Goal: Task Accomplishment & Management: Manage account settings

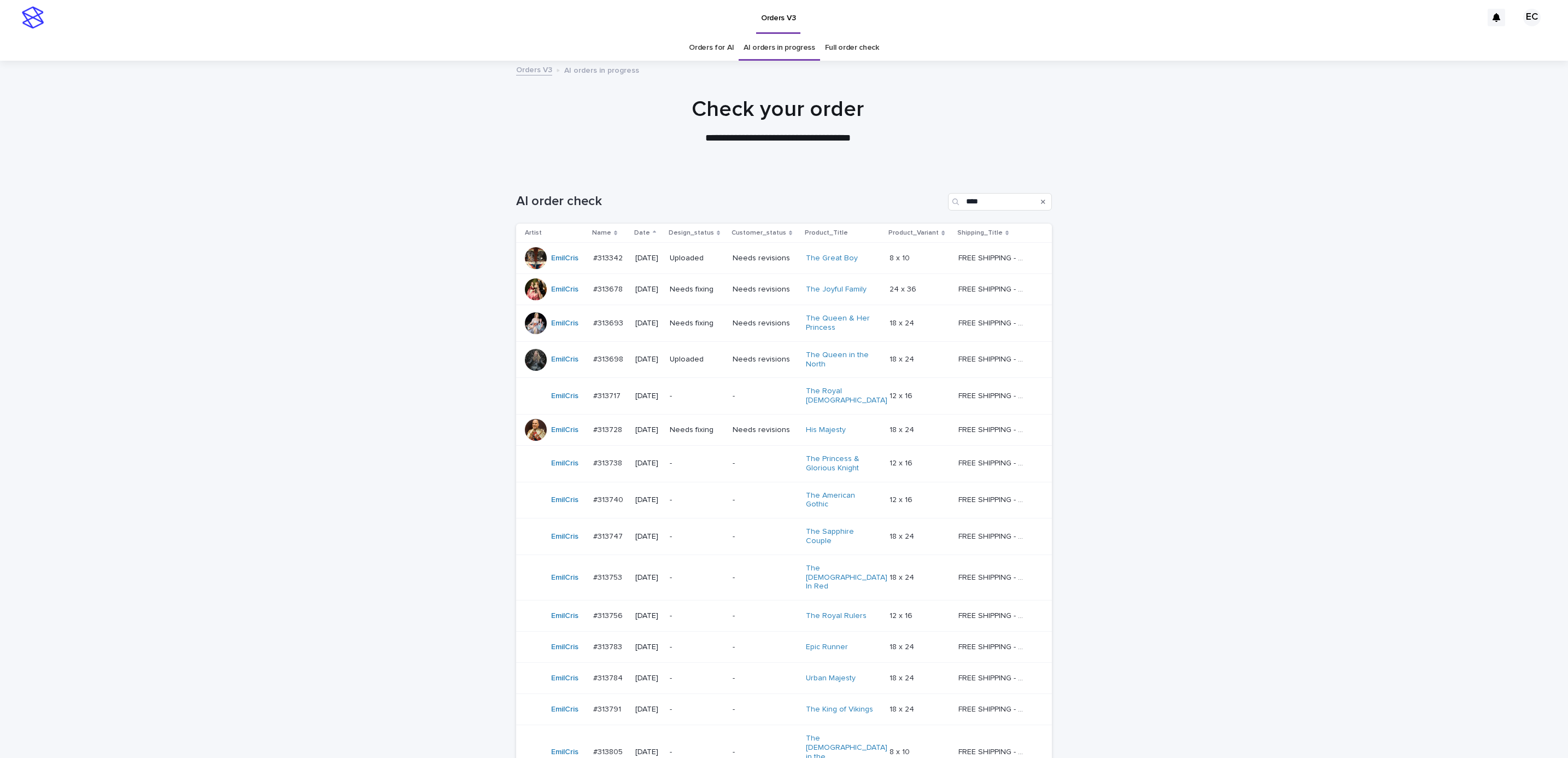
scroll to position [164, 0]
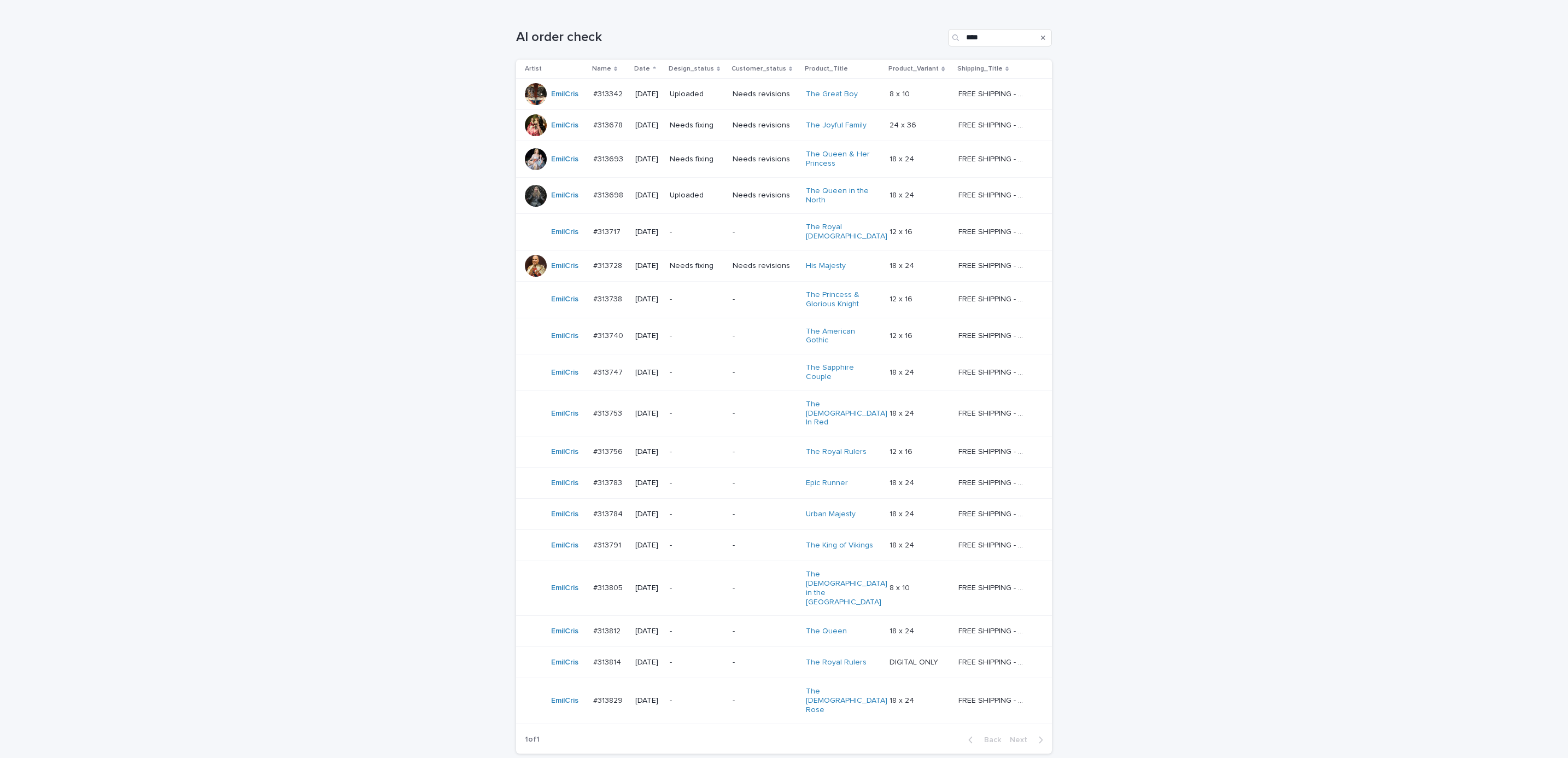
click at [1278, 286] on div "Loading... Saving… Loading... Saving… AI order check **** Artist Name Date Desi…" at bounding box center [784, 412] width 1568 height 810
click at [302, 596] on div "Loading... Saving… Loading... Saving… AI order check **** Artist Name Date Desi…" at bounding box center [784, 412] width 1568 height 810
click at [690, 123] on p "Needs fixing" at bounding box center [696, 125] width 54 height 9
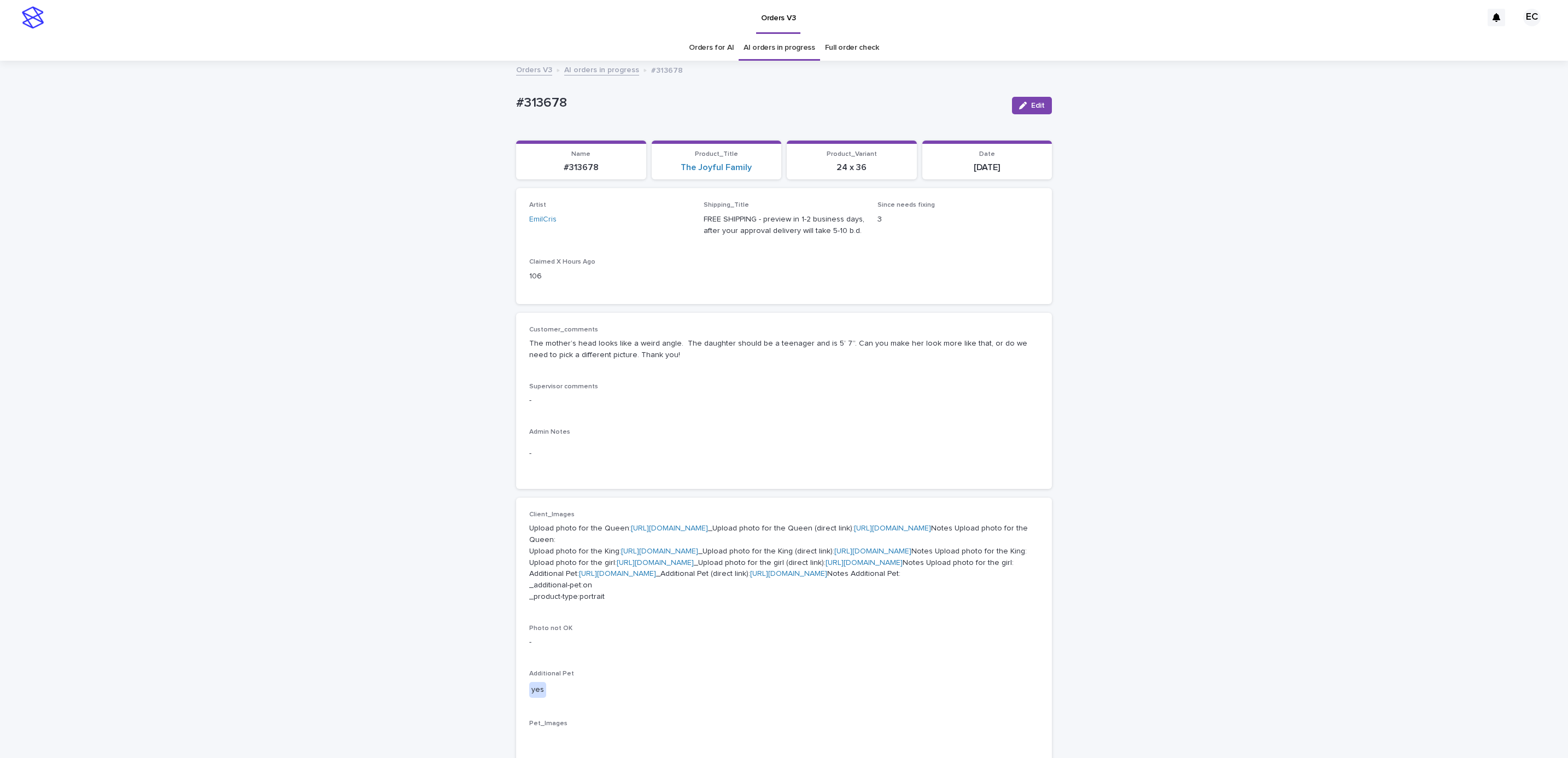
click at [797, 441] on div "-" at bounding box center [783, 454] width 509 height 27
click at [743, 425] on div "Customer_comments The mother’s head looks like a weird angle. The daughter shou…" at bounding box center [783, 401] width 509 height 150
click at [1031, 108] on span "Edit" at bounding box center [1038, 105] width 13 height 8
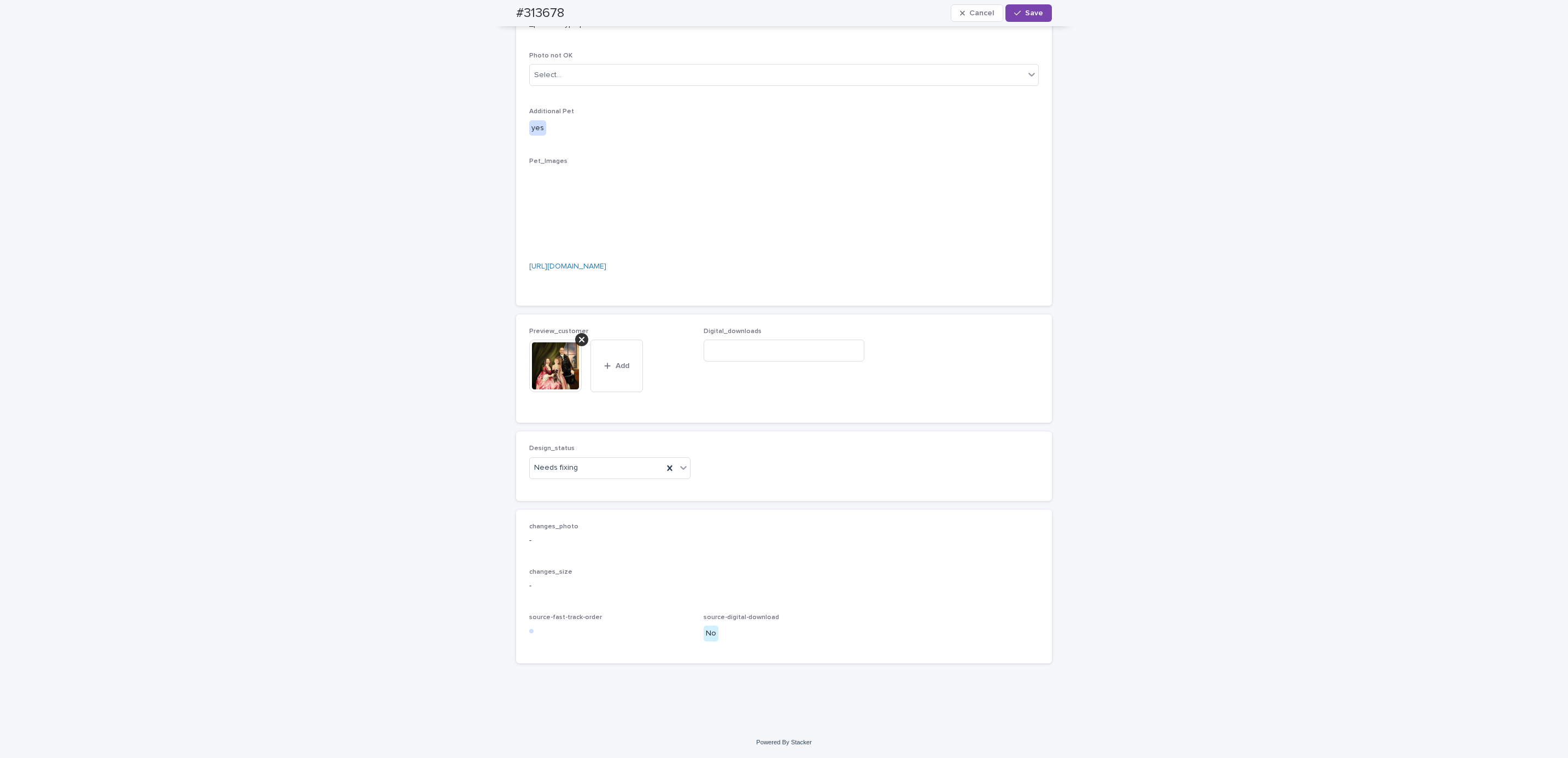
click at [579, 339] on icon at bounding box center [581, 339] width 5 height 5
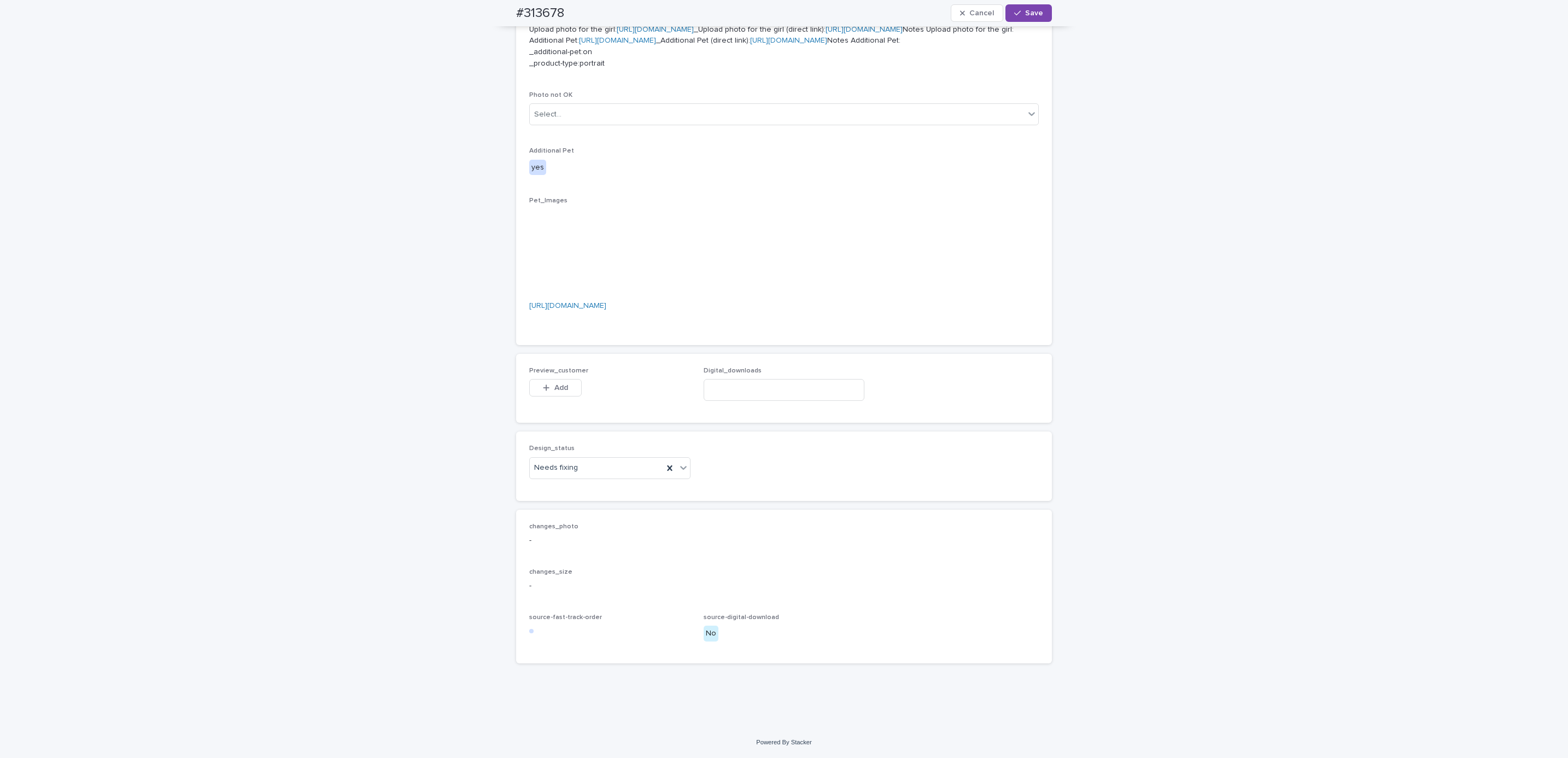
scroll to position [761, 0]
click at [558, 379] on button "Add" at bounding box center [555, 387] width 52 height 18
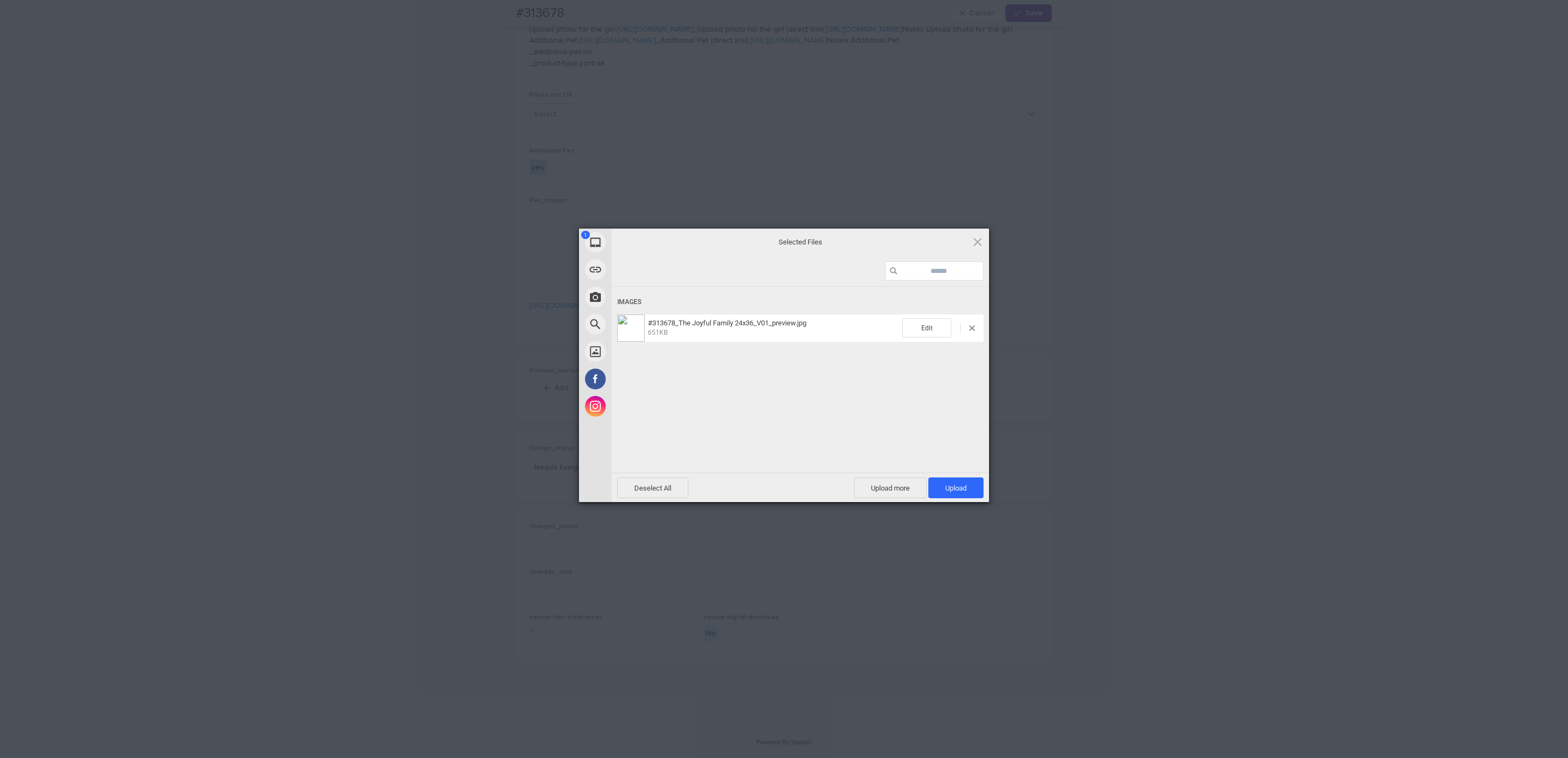
click at [948, 492] on span "Upload 1" at bounding box center [956, 488] width 55 height 21
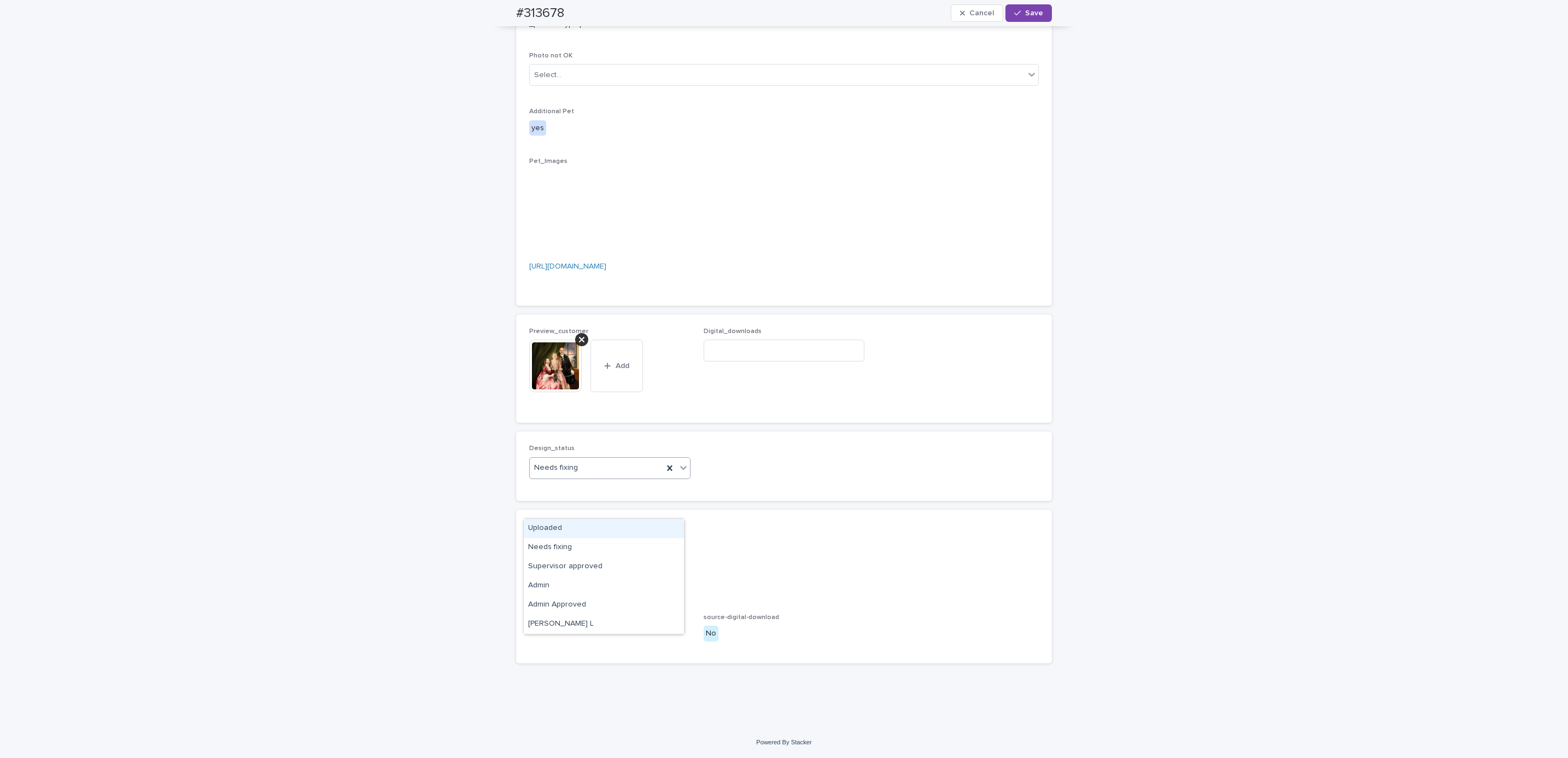
click at [604, 525] on div "Uploaded" at bounding box center [603, 528] width 160 height 19
click at [1026, 12] on span "Save" at bounding box center [1034, 13] width 18 height 8
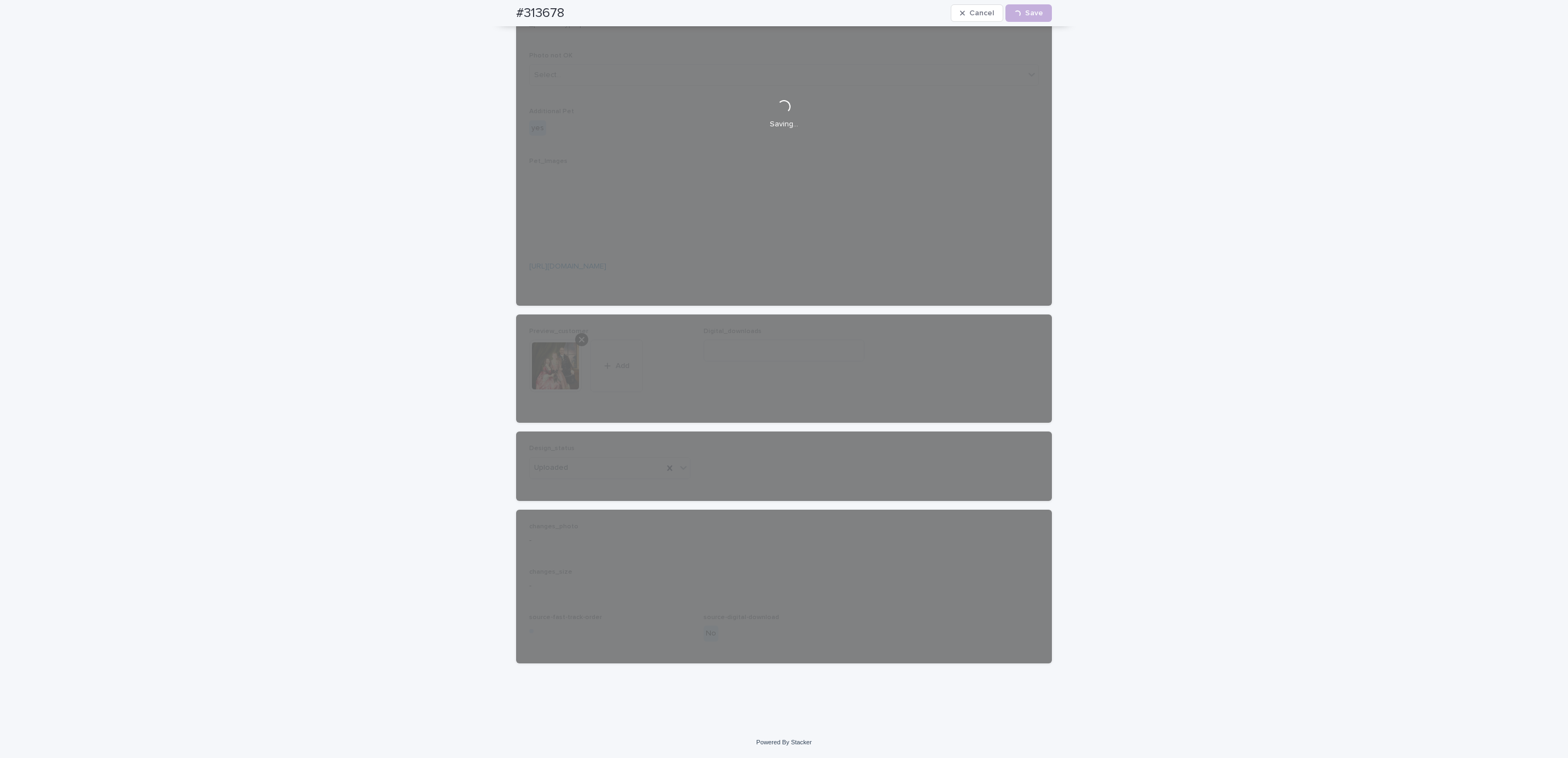
click at [492, 12] on div "#313678 Cancel Loading... Save" at bounding box center [784, 13] width 588 height 26
click at [566, 12] on div "#313678 Cancel Loading... Save" at bounding box center [784, 13] width 536 height 26
copy h2 "#313678"
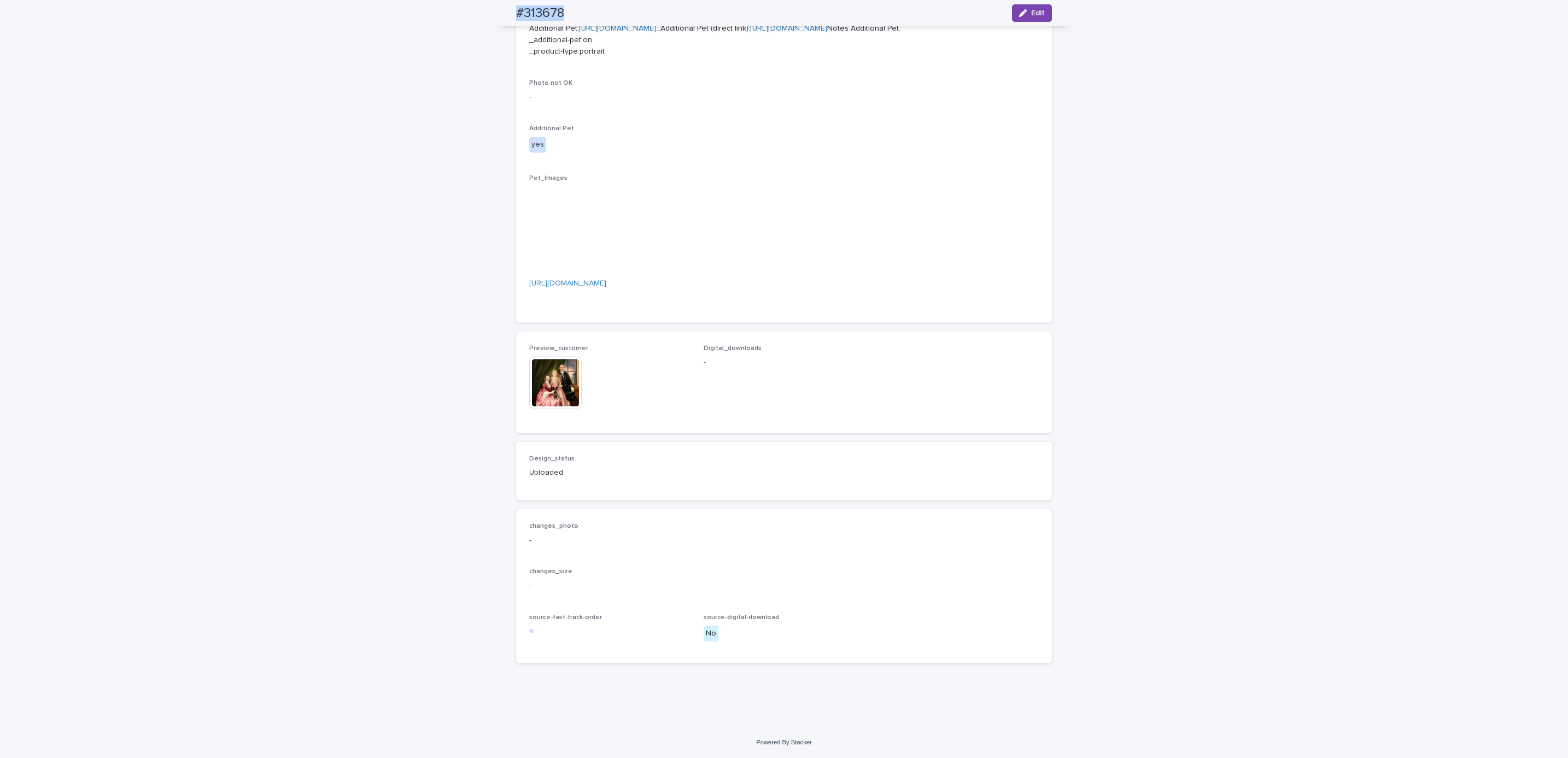
scroll to position [747, 0]
click at [176, 93] on div "Loading... Saving… Loading... Saving… #313678 Edit #313678 Edit Sorry, there wa…" at bounding box center [784, 122] width 1568 height 1210
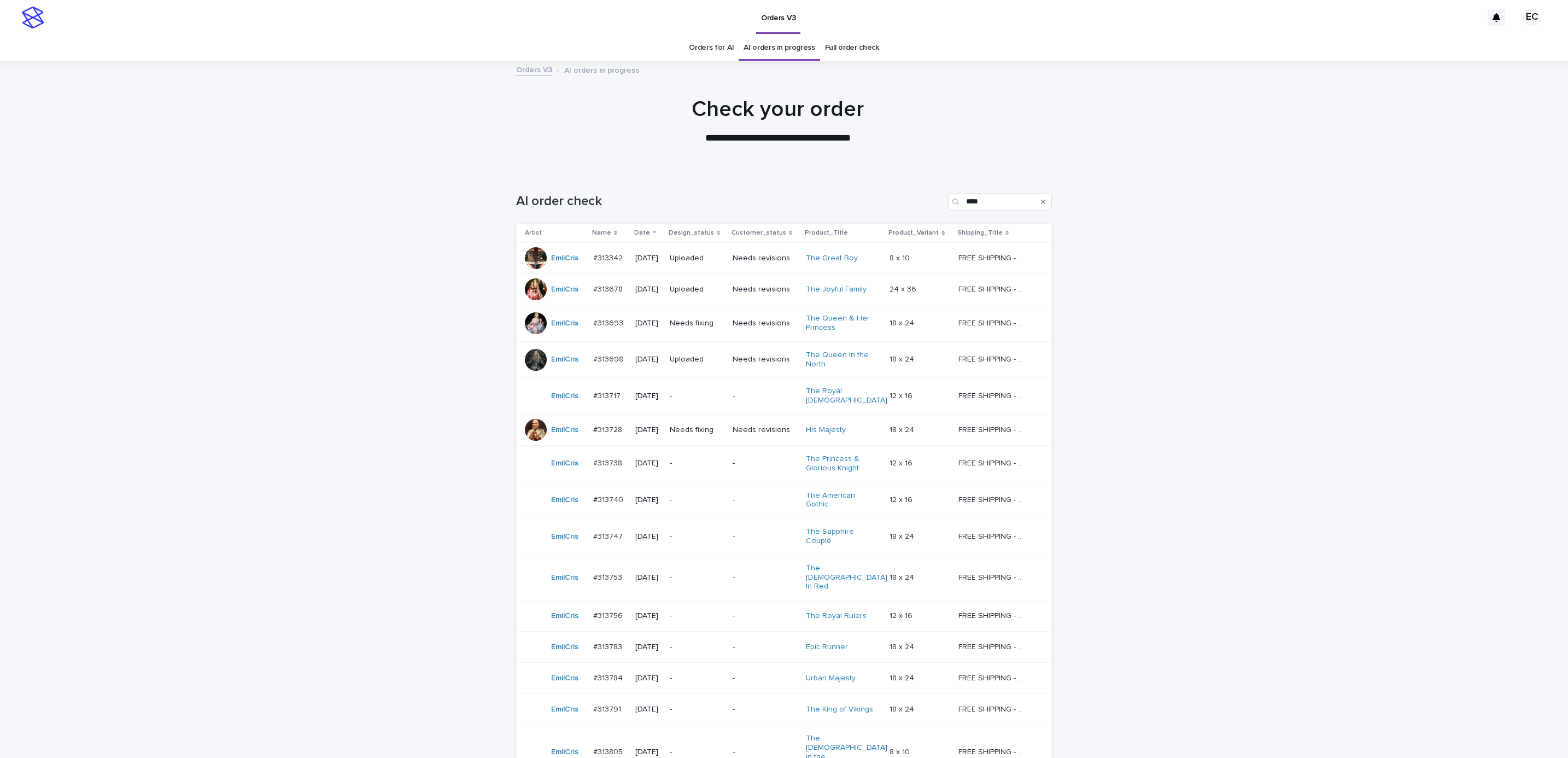
click at [1157, 353] on div "Loading... Saving… Loading... Saving… AI order check **** Artist Name Date Desi…" at bounding box center [784, 576] width 1568 height 810
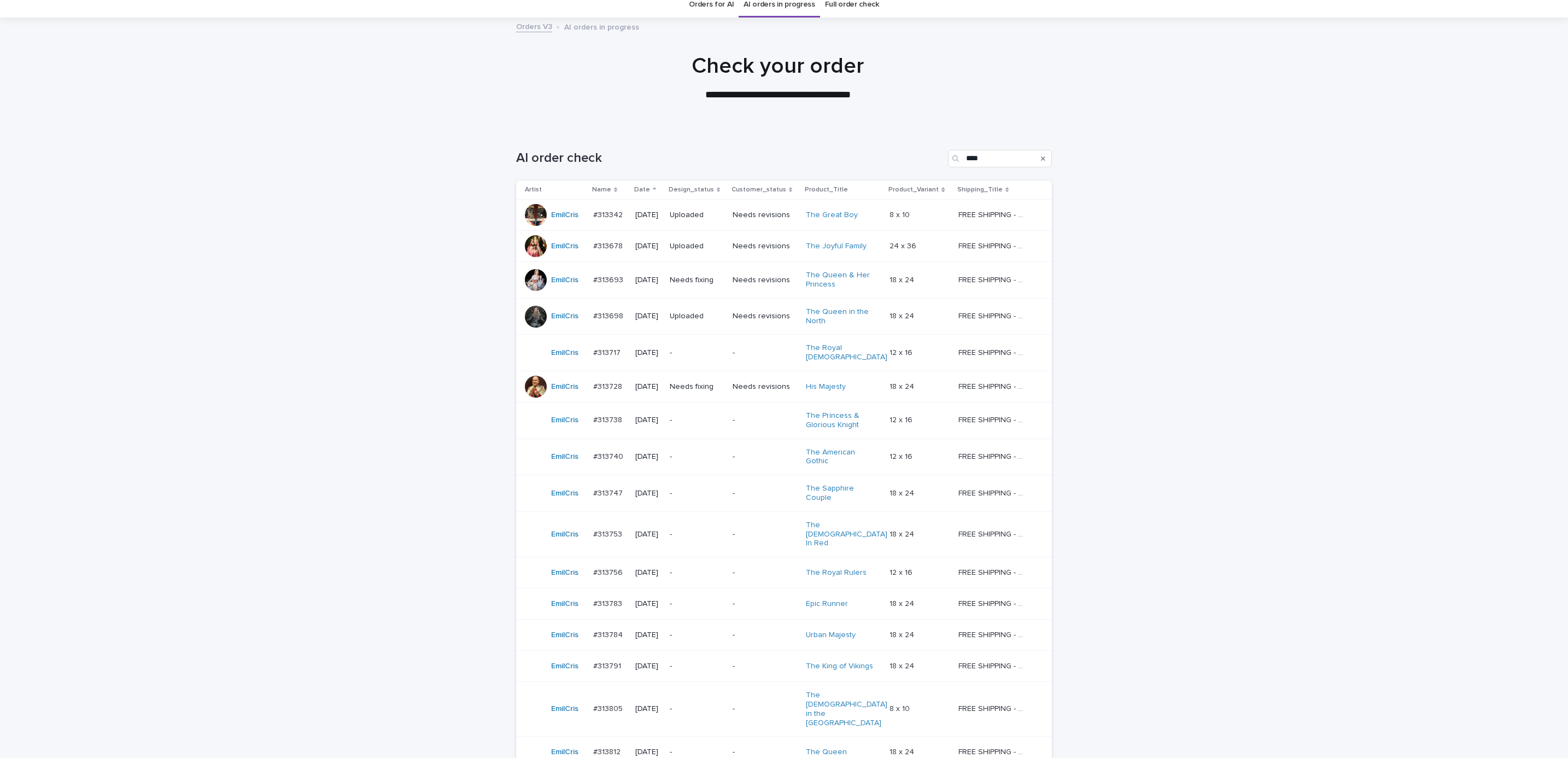
scroll to position [51, 0]
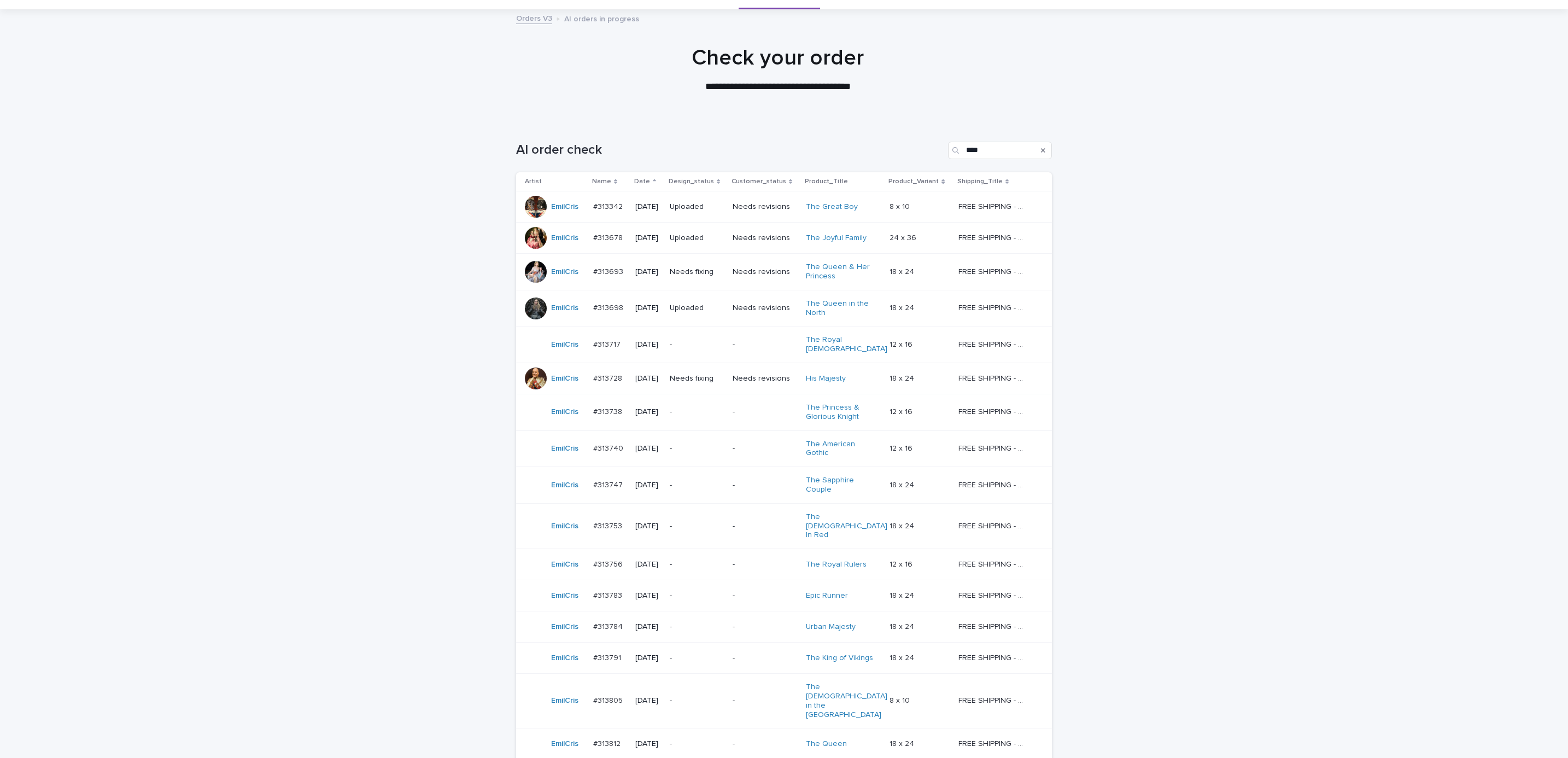
click at [704, 376] on p "Needs fixing" at bounding box center [696, 378] width 54 height 9
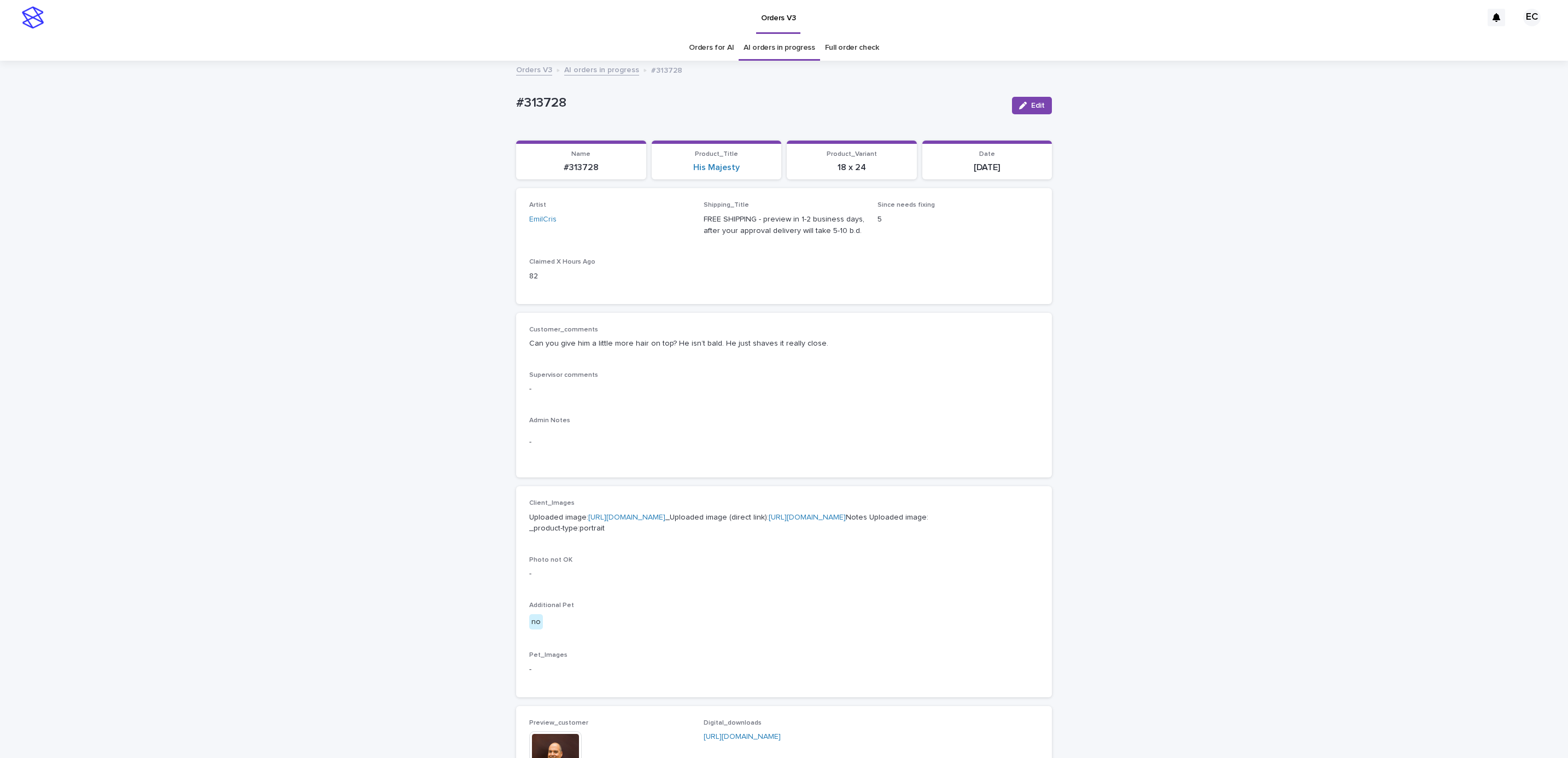
click at [290, 521] on div "Loading... Saving… Loading... Saving… #313728 Edit #313728 Edit Sorry, there wa…" at bounding box center [784, 581] width 1568 height 1039
click at [1019, 104] on icon "button" at bounding box center [1023, 105] width 8 height 8
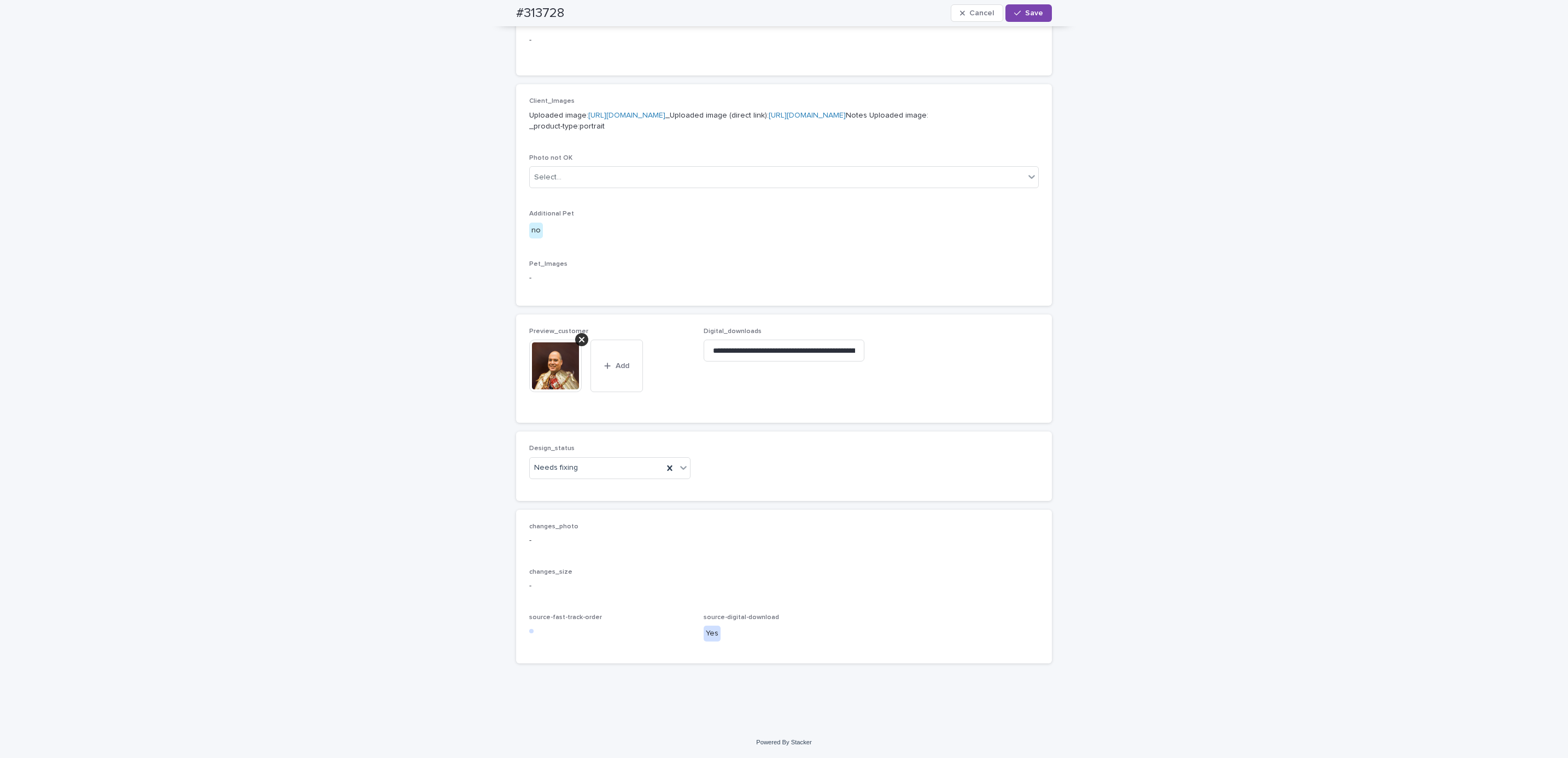
click at [579, 338] on div at bounding box center [582, 340] width 13 height 13
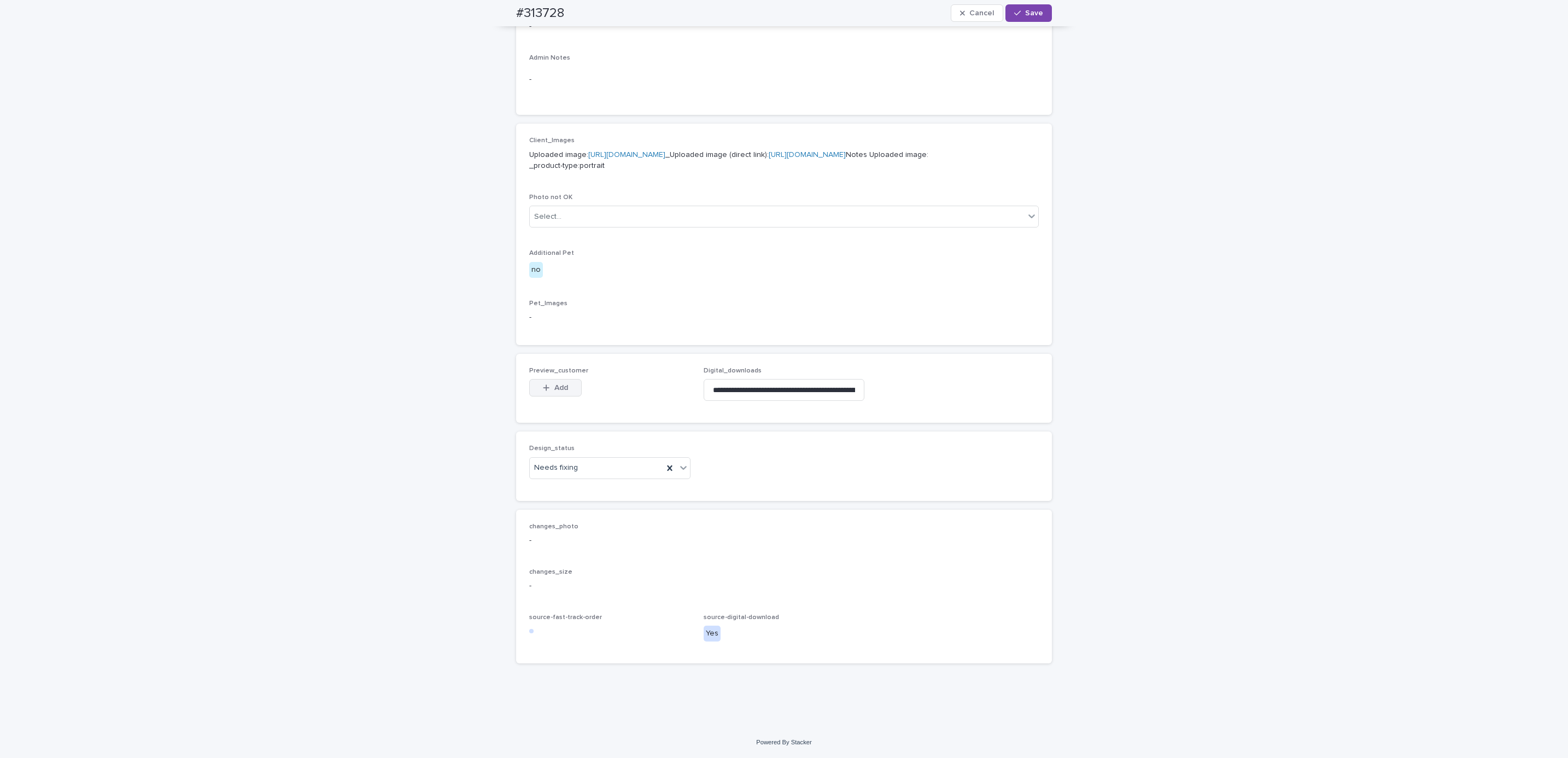
scroll to position [420, 0]
click at [563, 384] on button "Add" at bounding box center [555, 387] width 52 height 18
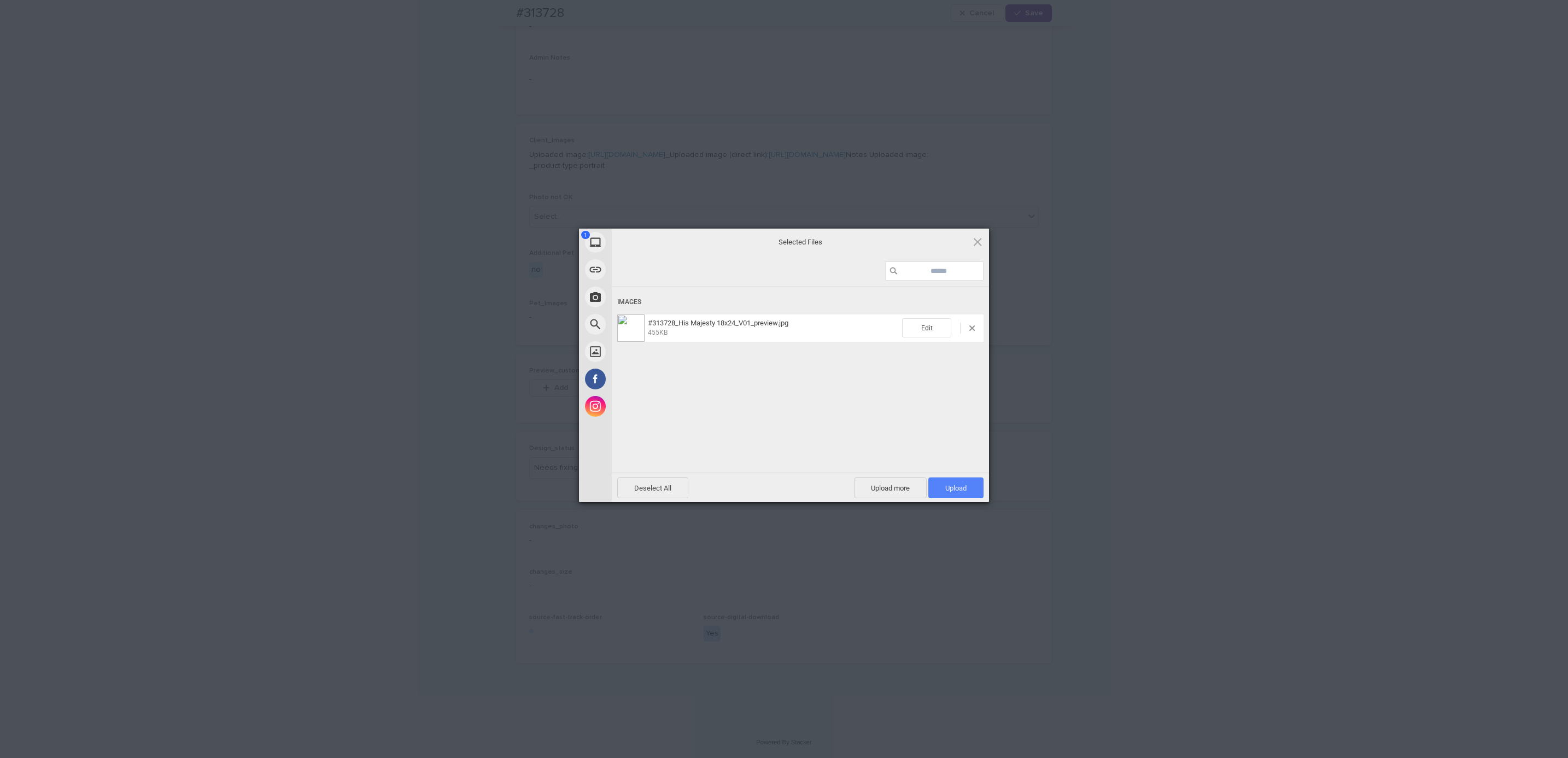
click at [943, 488] on span "Upload 1" at bounding box center [956, 488] width 55 height 21
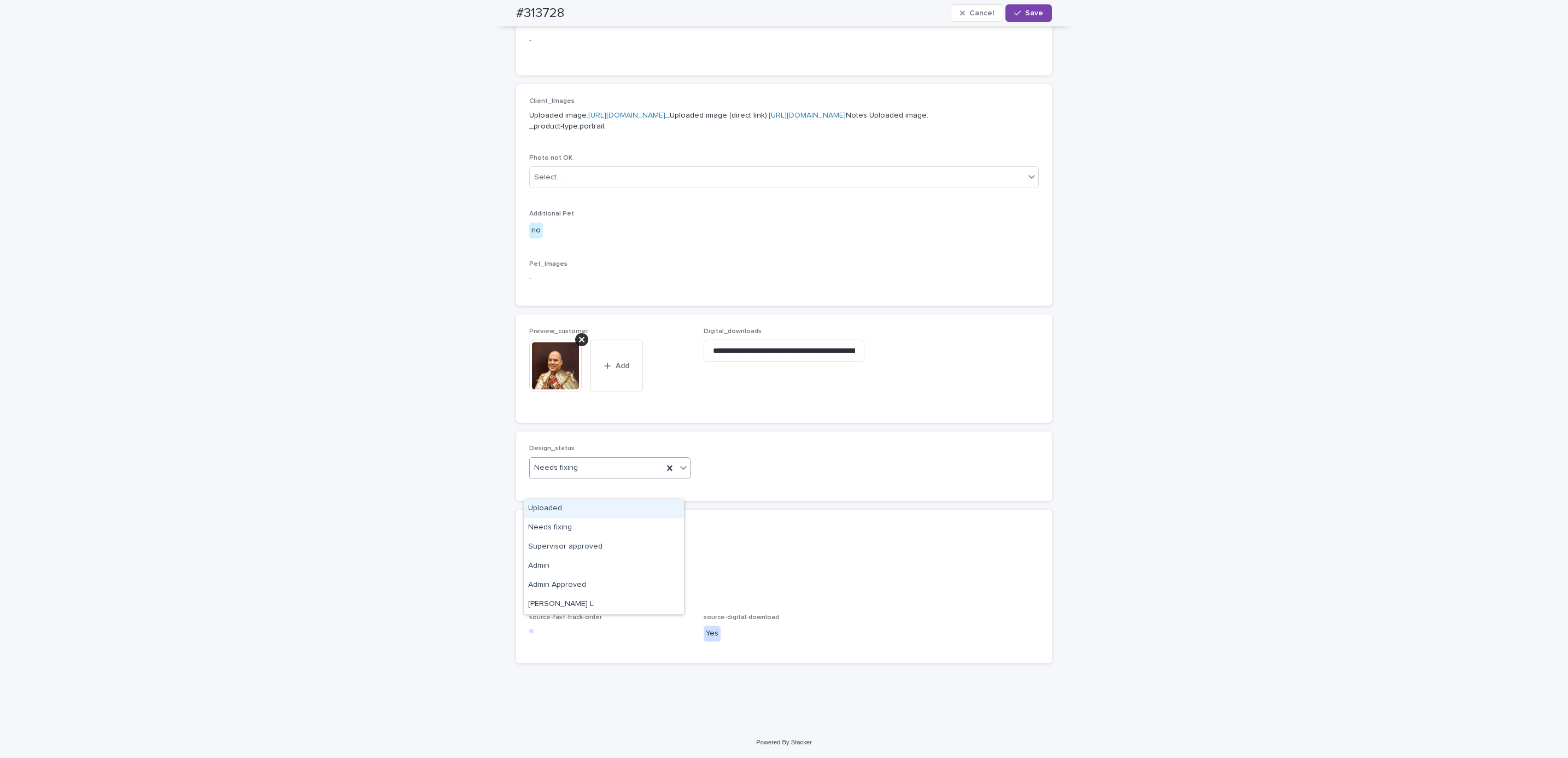
click at [622, 507] on div "Uploaded" at bounding box center [603, 508] width 160 height 19
click at [1028, 8] on button "Save" at bounding box center [1029, 13] width 46 height 18
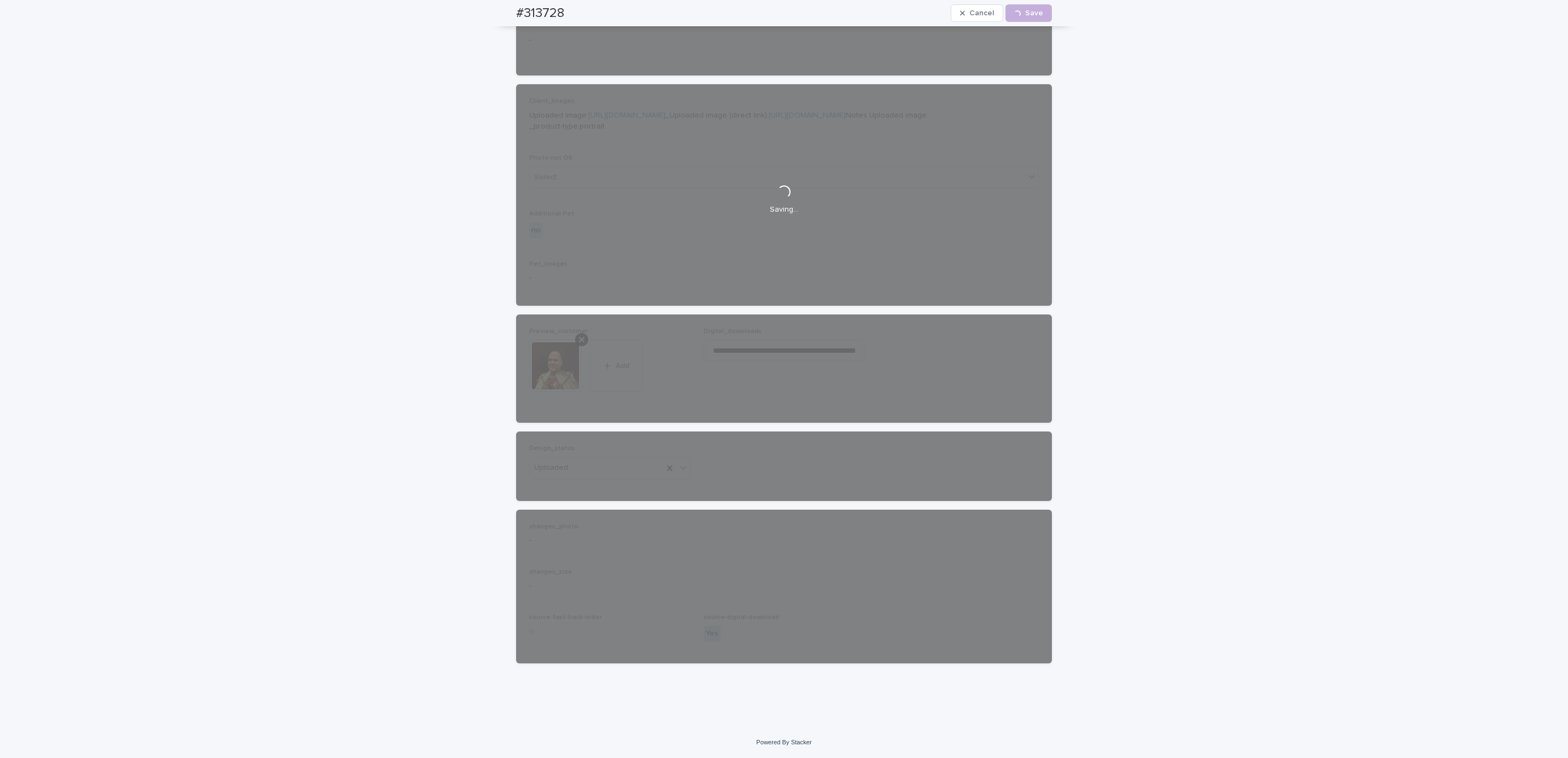
click at [495, 13] on div "#313728 Cancel Loading... Save" at bounding box center [784, 13] width 588 height 26
click at [587, 13] on div "#313728 Cancel Loading... Save" at bounding box center [784, 13] width 536 height 26
copy h2 "#313728"
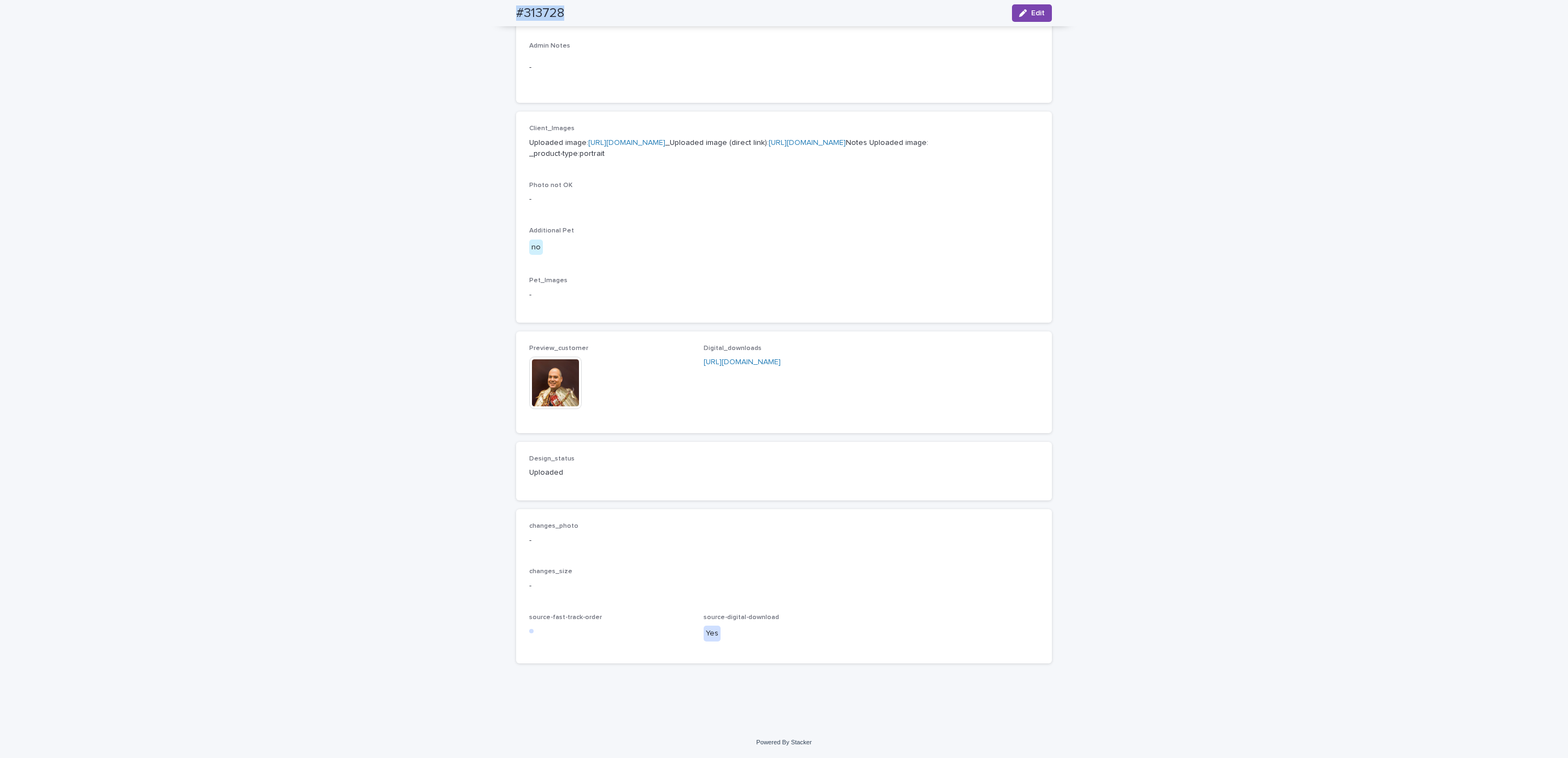
scroll to position [426, 0]
click at [158, 87] on div "Loading... Saving… Loading... Saving… #313728 Edit #313728 Edit Sorry, there wa…" at bounding box center [784, 206] width 1568 height 1039
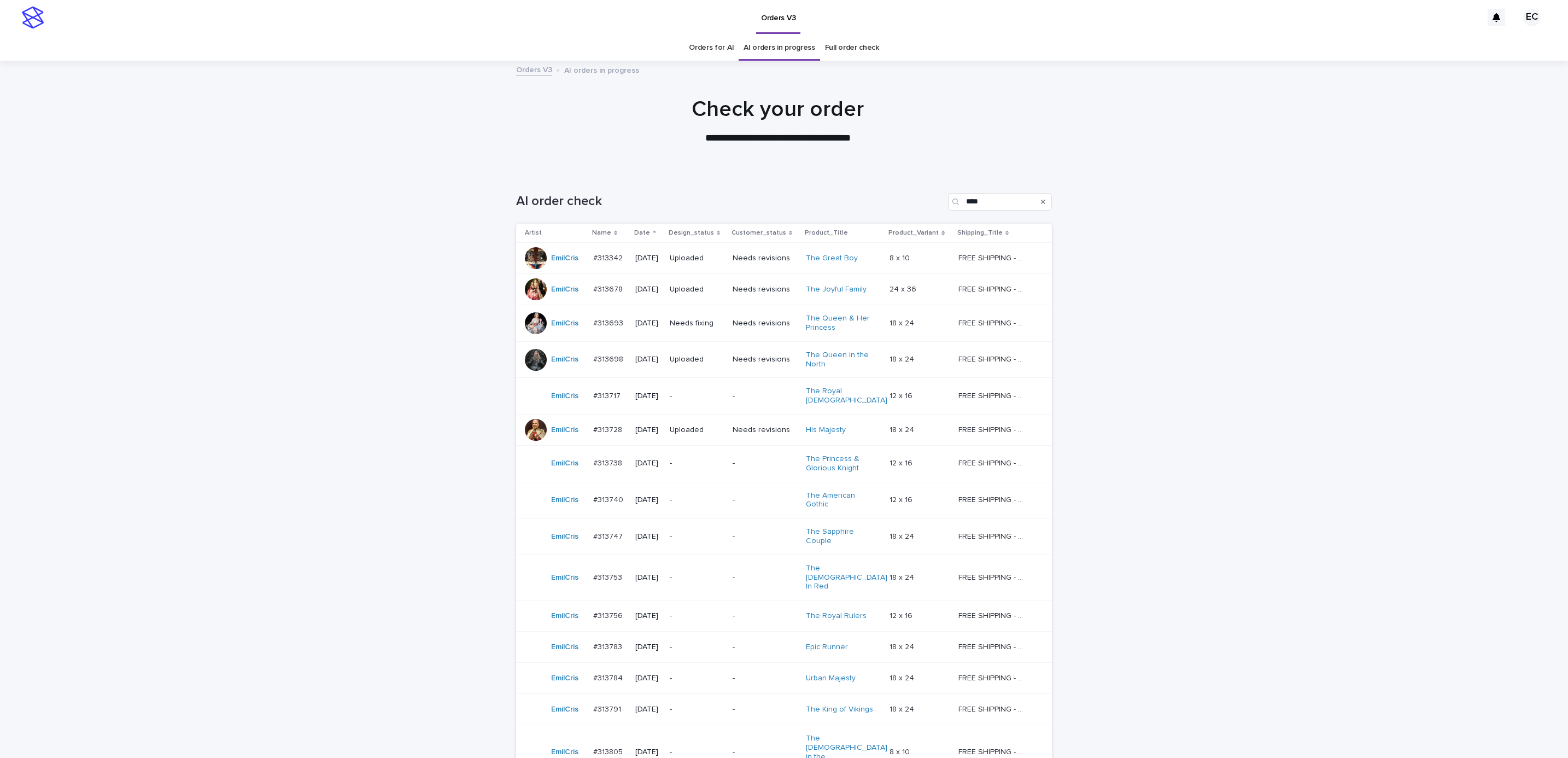
click at [1219, 353] on div "Loading... Saving… Loading... Saving… AI order check **** Artist Name Date Desi…" at bounding box center [784, 576] width 1568 height 810
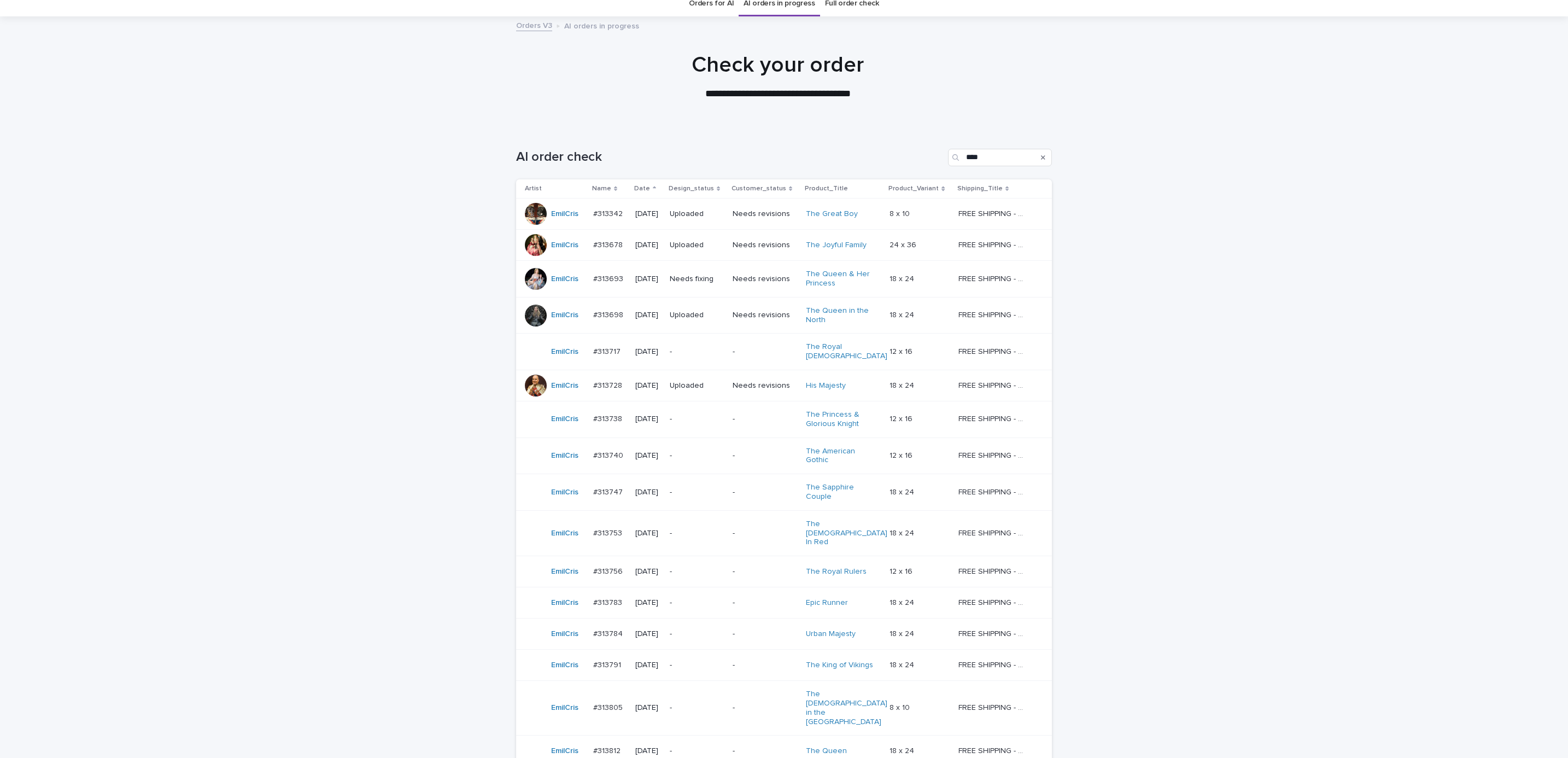
scroll to position [48, 0]
click at [728, 346] on td "-" at bounding box center [696, 348] width 63 height 37
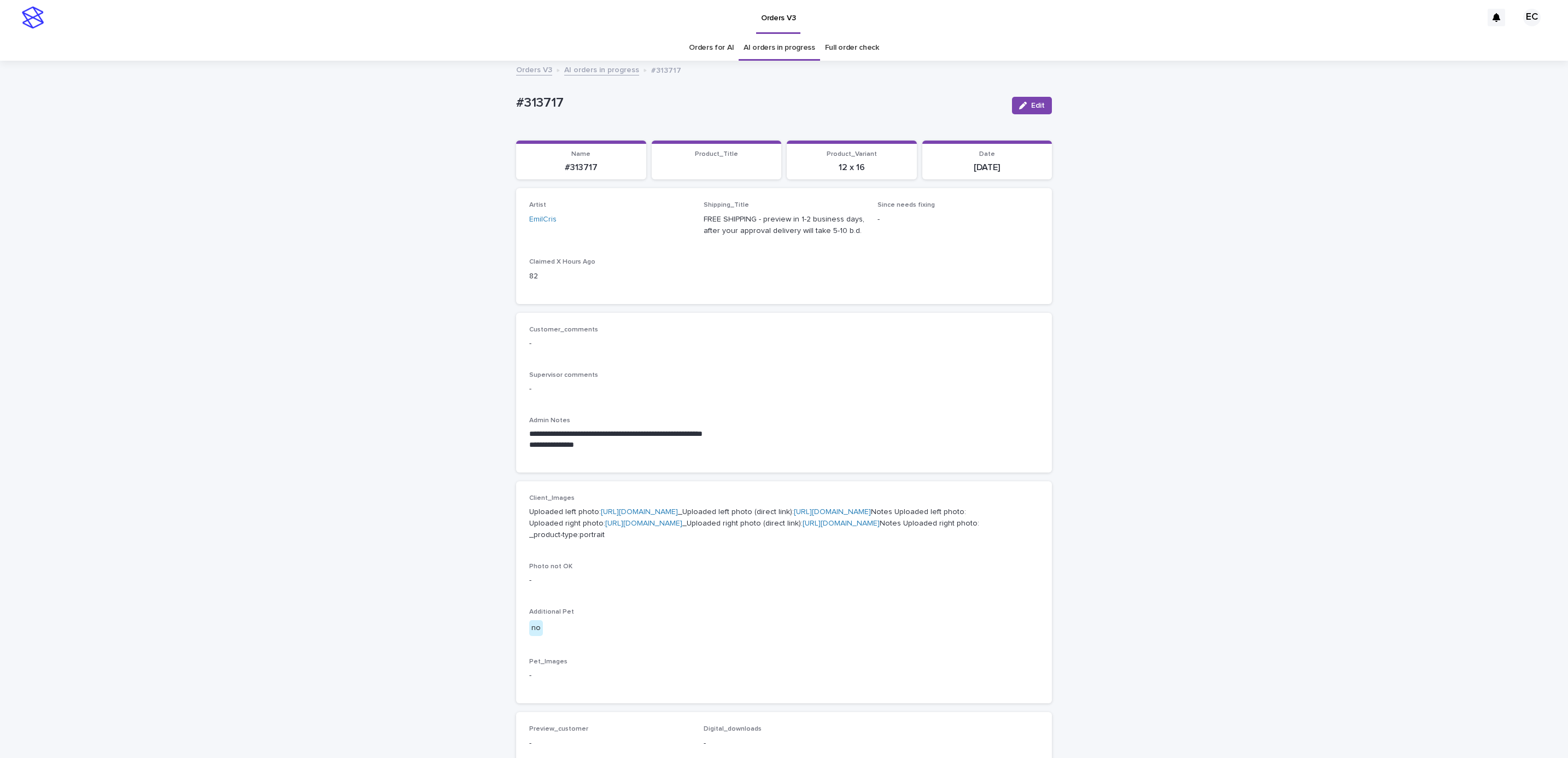
click at [658, 512] on link "[URL][DOMAIN_NAME]" at bounding box center [639, 511] width 77 height 8
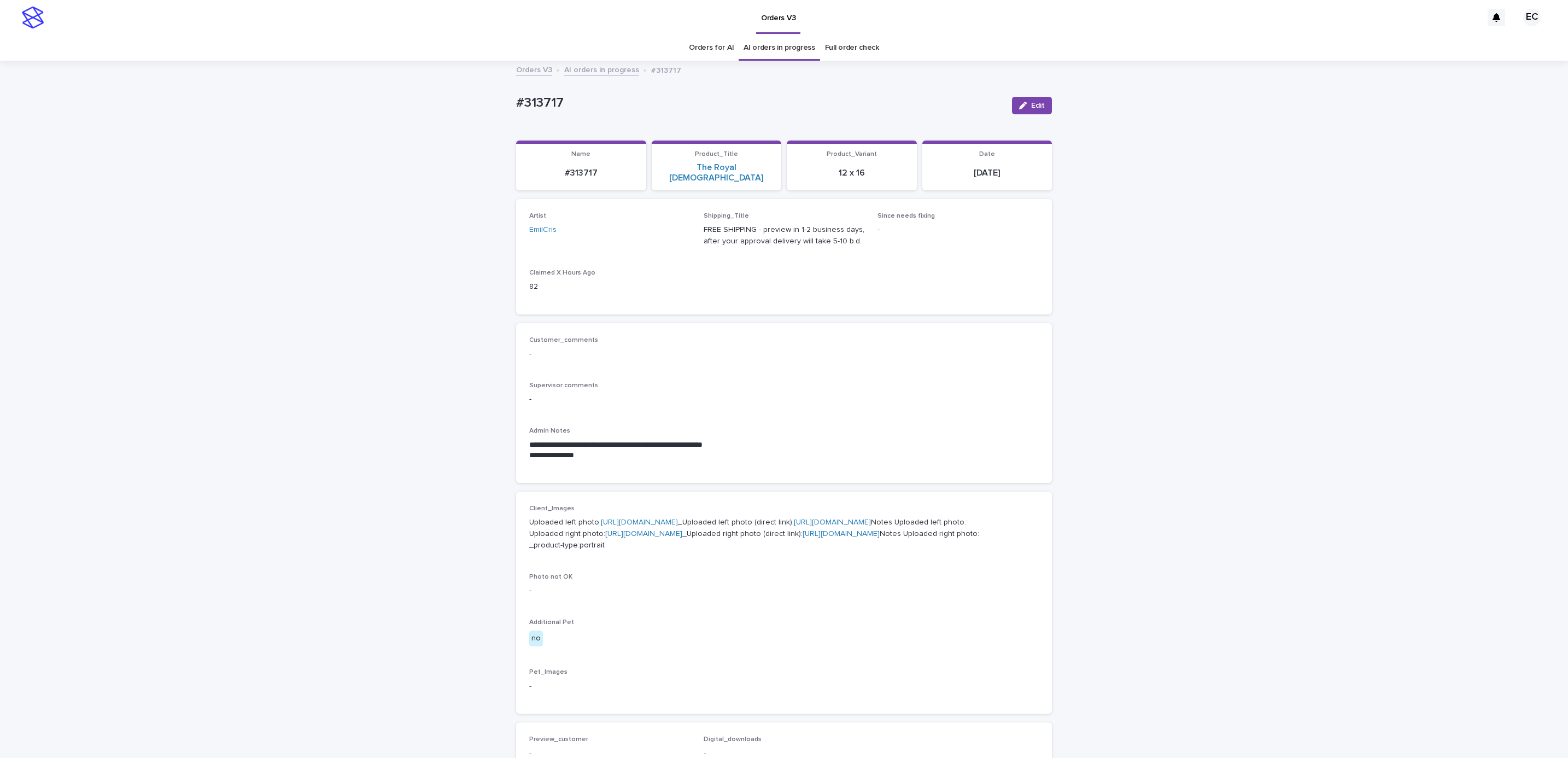
click at [765, 597] on p "-" at bounding box center [783, 591] width 509 height 12
